Goal: Task Accomplishment & Management: Complete application form

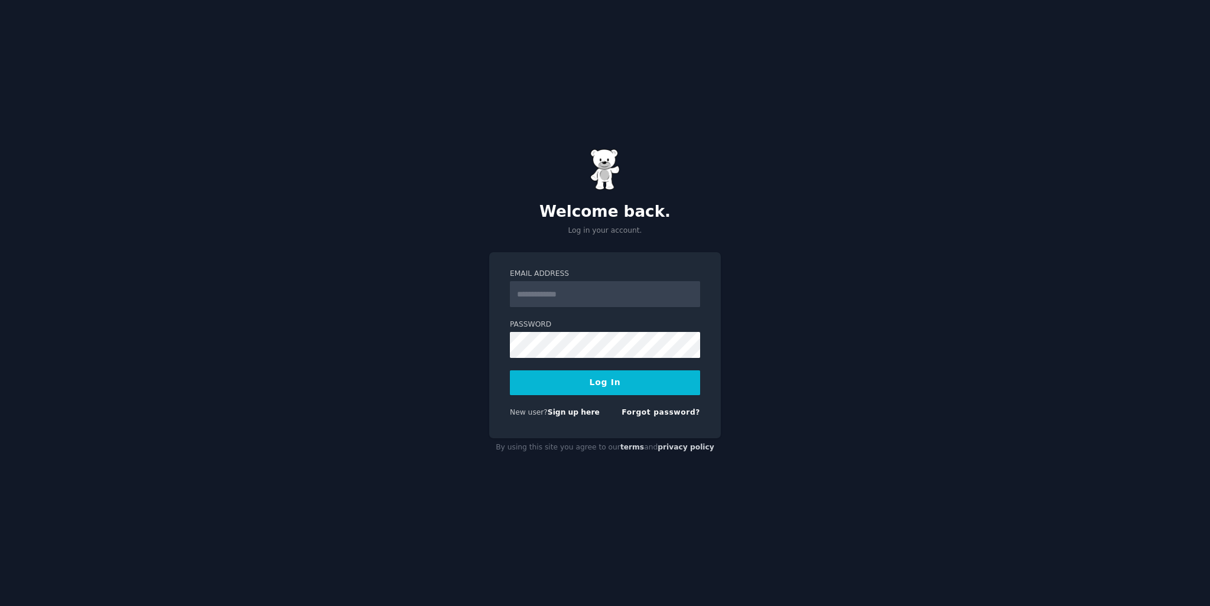
click at [638, 306] on input "Email Address" at bounding box center [605, 294] width 190 height 26
click at [585, 415] on link "Sign up here" at bounding box center [573, 412] width 52 height 8
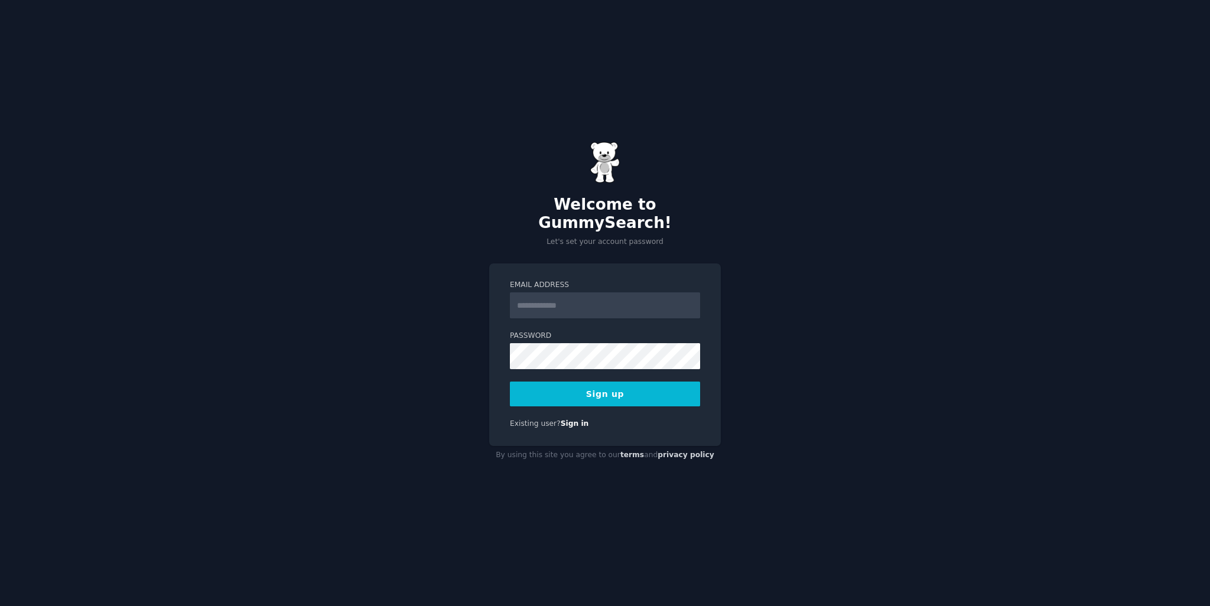
click at [558, 304] on input "Email Address" at bounding box center [605, 305] width 190 height 26
type input "**********"
click at [606, 385] on button "Sign up" at bounding box center [605, 394] width 190 height 25
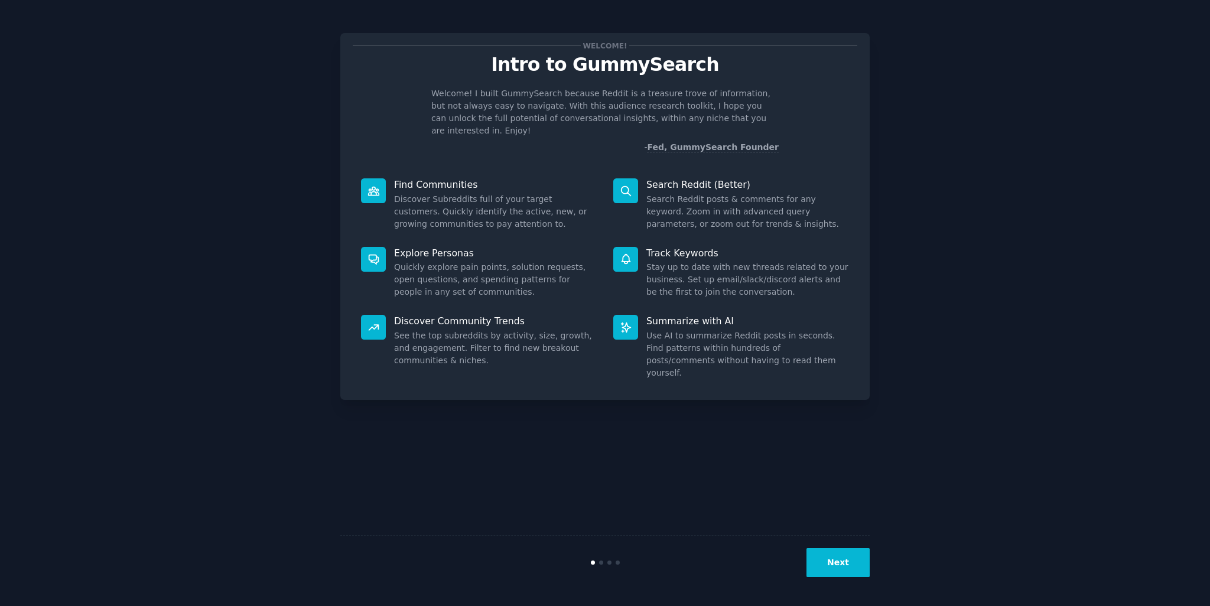
click at [843, 560] on button "Next" at bounding box center [837, 562] width 63 height 29
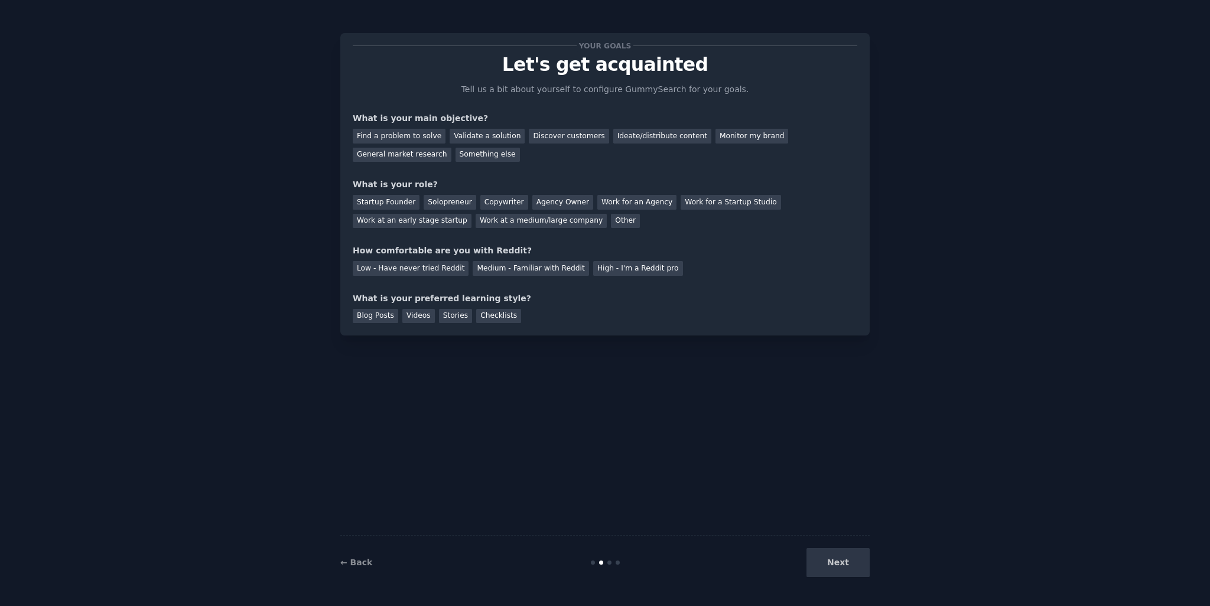
click at [843, 560] on div "Next" at bounding box center [781, 562] width 177 height 29
click at [846, 571] on div "Next" at bounding box center [781, 562] width 177 height 29
click at [854, 563] on div "Next" at bounding box center [781, 562] width 177 height 29
click at [805, 539] on div "← Back Next" at bounding box center [604, 562] width 529 height 54
click at [830, 562] on div "Next" at bounding box center [781, 562] width 177 height 29
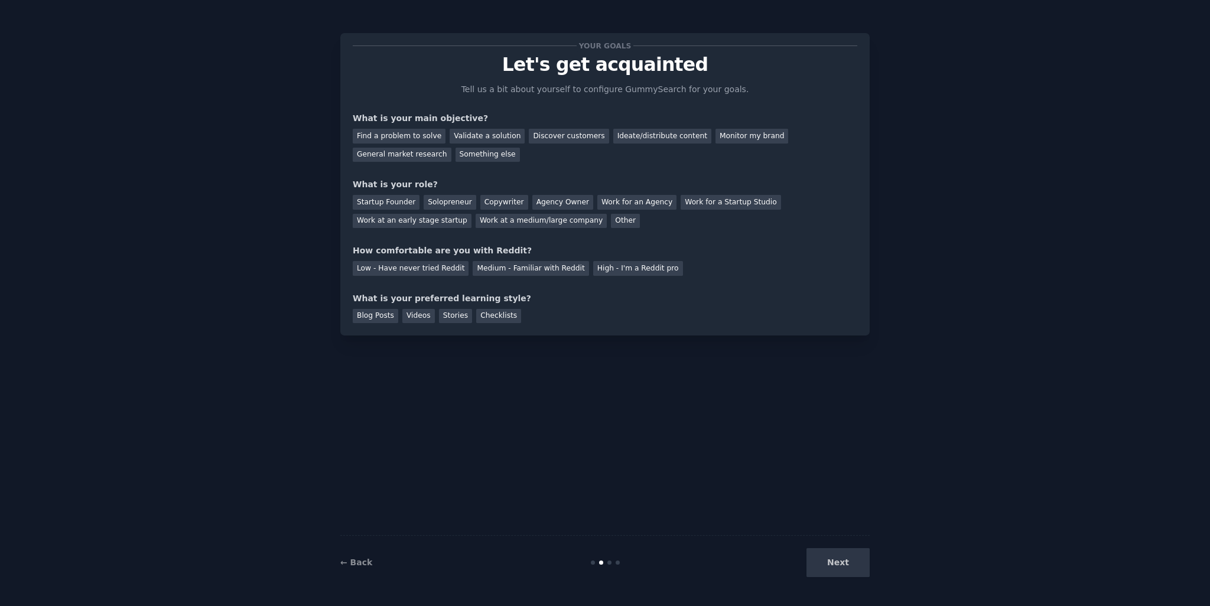
click at [598, 569] on div "← Back Next" at bounding box center [604, 562] width 529 height 54
click at [610, 559] on div "← Back Next" at bounding box center [604, 562] width 529 height 54
click at [607, 563] on div at bounding box center [609, 562] width 4 height 4
click at [349, 562] on link "← Back" at bounding box center [356, 562] width 32 height 9
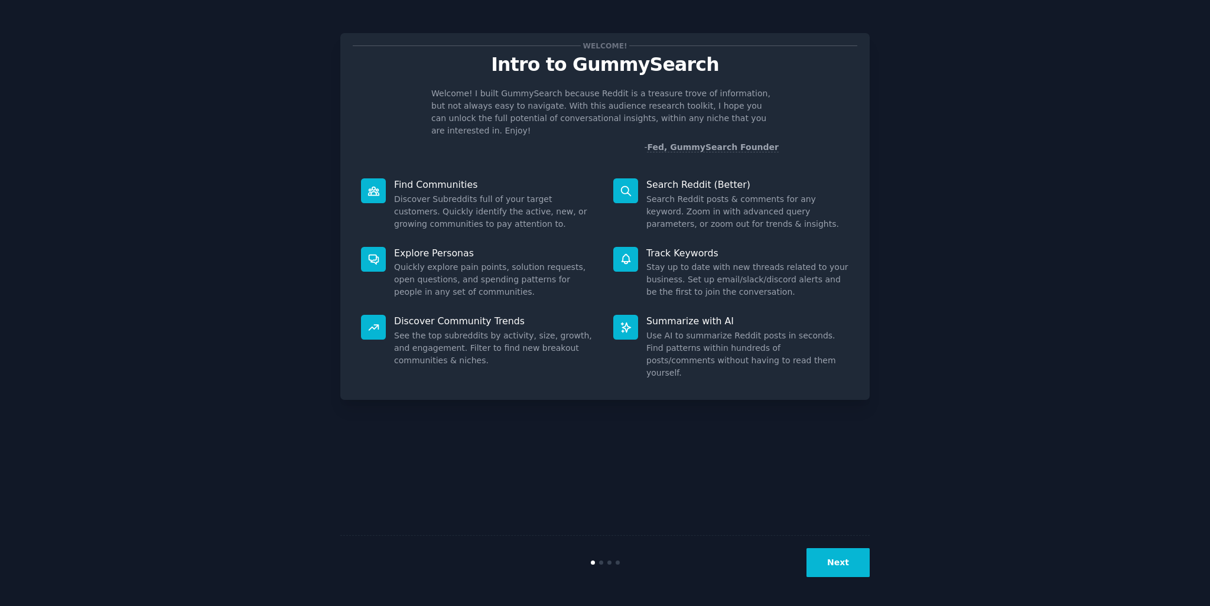
click at [858, 554] on button "Next" at bounding box center [837, 562] width 63 height 29
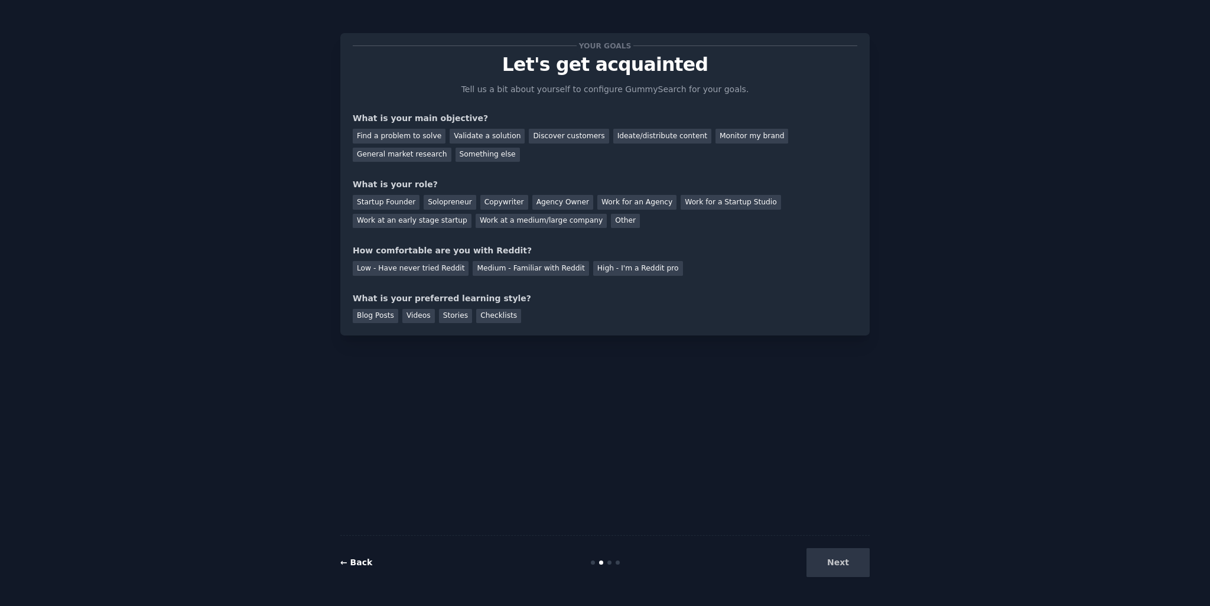
click at [354, 564] on link "← Back" at bounding box center [356, 562] width 32 height 9
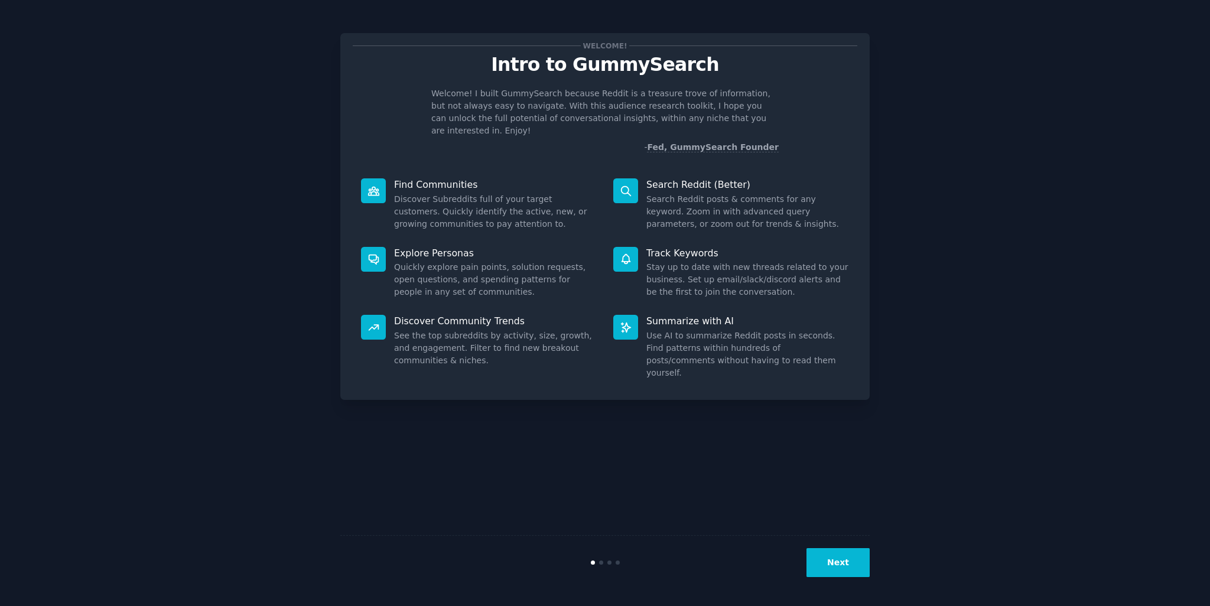
click at [378, 188] on div at bounding box center [373, 190] width 25 height 25
click at [384, 178] on div at bounding box center [373, 190] width 25 height 25
click at [421, 178] on p "Find Communities" at bounding box center [495, 184] width 203 height 12
click at [850, 563] on button "Next" at bounding box center [837, 562] width 63 height 29
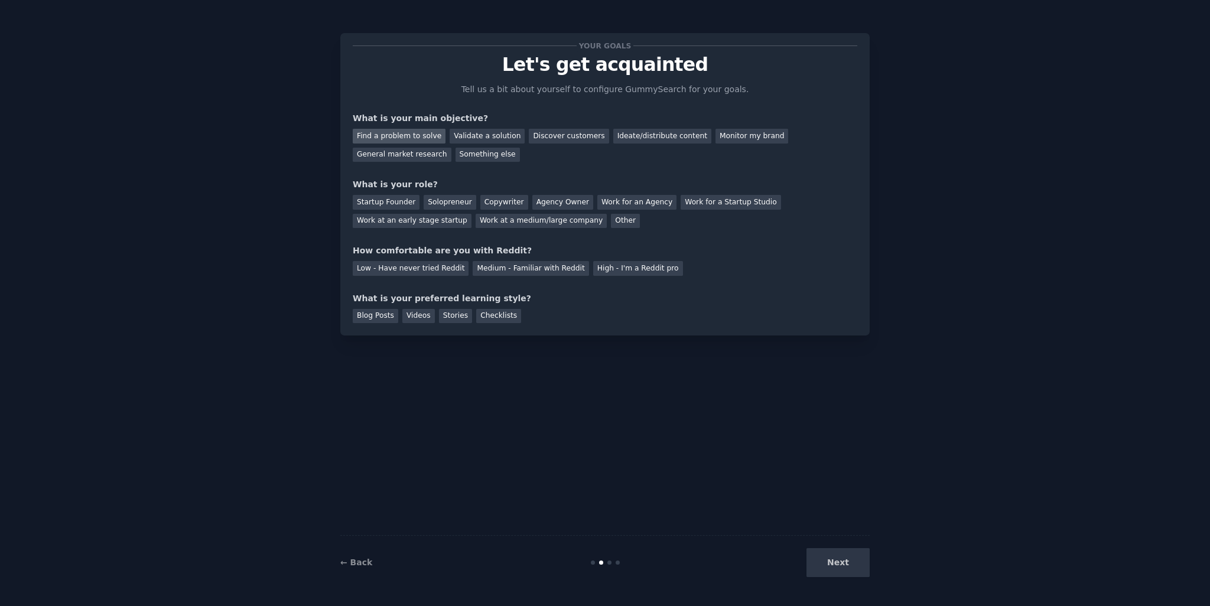
click at [405, 141] on div "Find a problem to solve" at bounding box center [399, 136] width 93 height 15
click at [451, 148] on div "General market research" at bounding box center [402, 155] width 99 height 15
click at [384, 200] on div "Startup Founder" at bounding box center [386, 202] width 67 height 15
click at [493, 268] on div "Medium - Familiar with Reddit" at bounding box center [530, 268] width 116 height 15
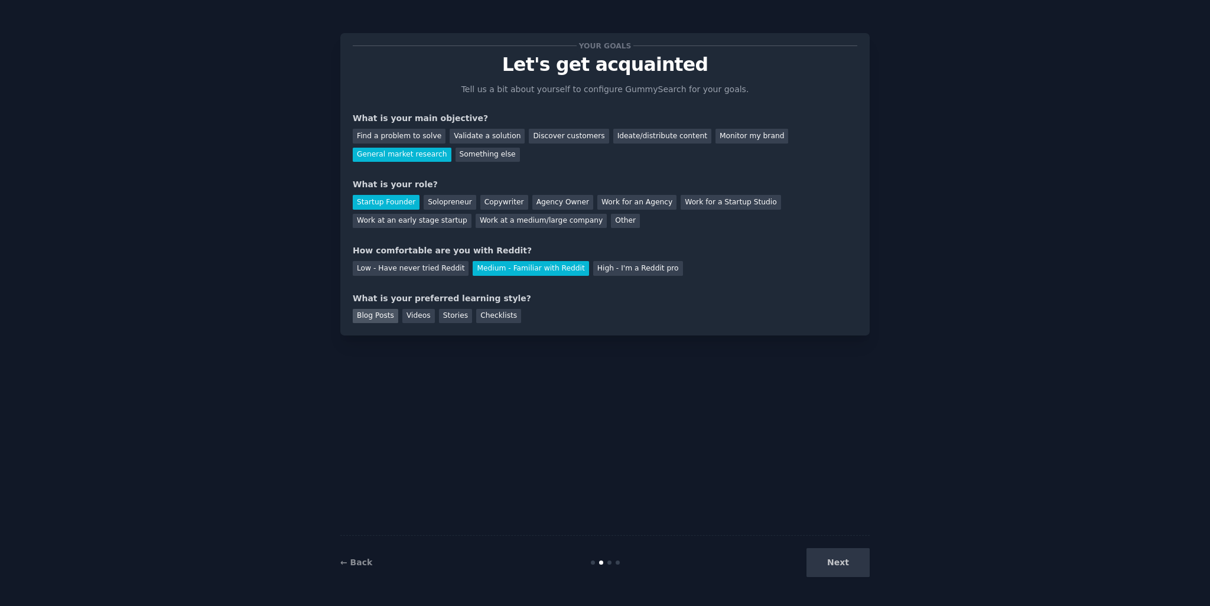
click at [382, 321] on div "Blog Posts" at bounding box center [375, 316] width 45 height 15
click at [853, 552] on button "Next" at bounding box center [837, 562] width 63 height 29
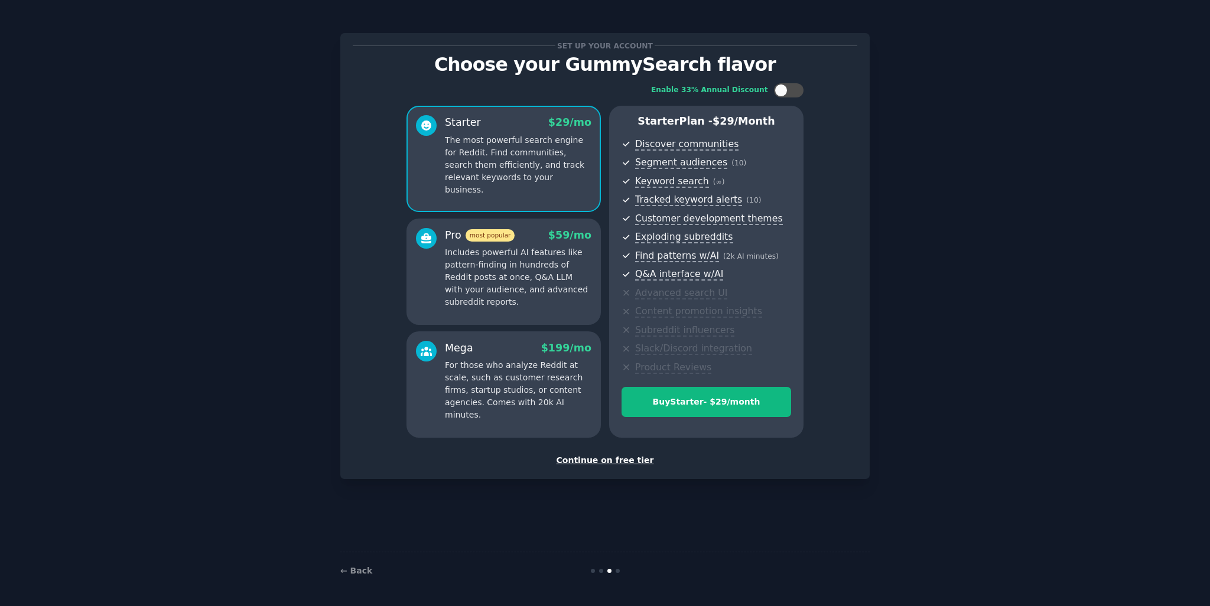
click at [602, 460] on div "Continue on free tier" at bounding box center [605, 460] width 504 height 12
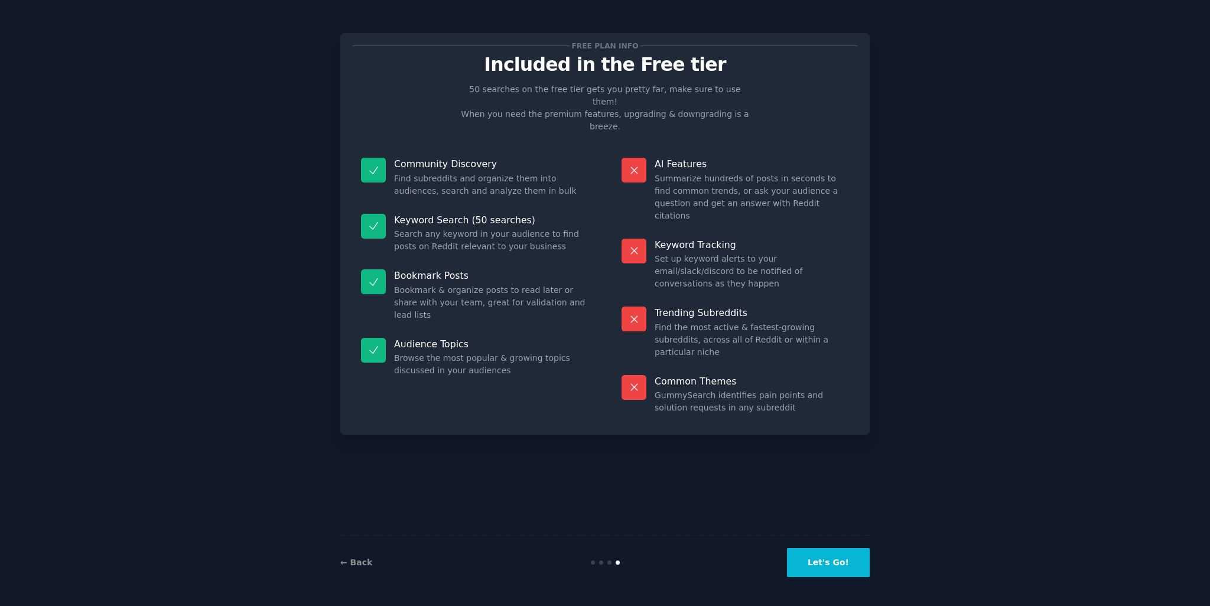
click at [851, 565] on button "Let's Go!" at bounding box center [828, 562] width 83 height 29
